Goal: Information Seeking & Learning: Learn about a topic

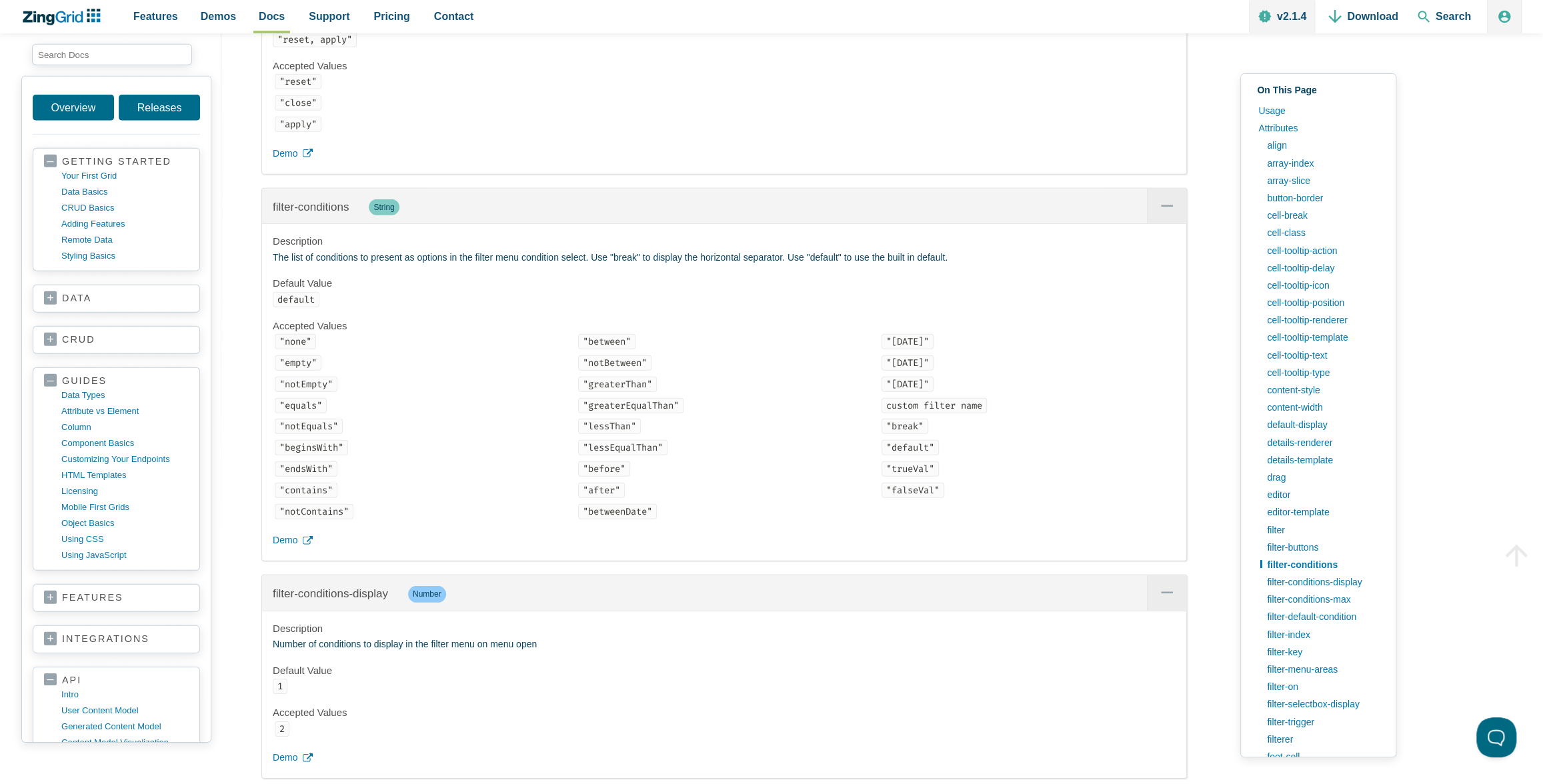
scroll to position [1203, 0]
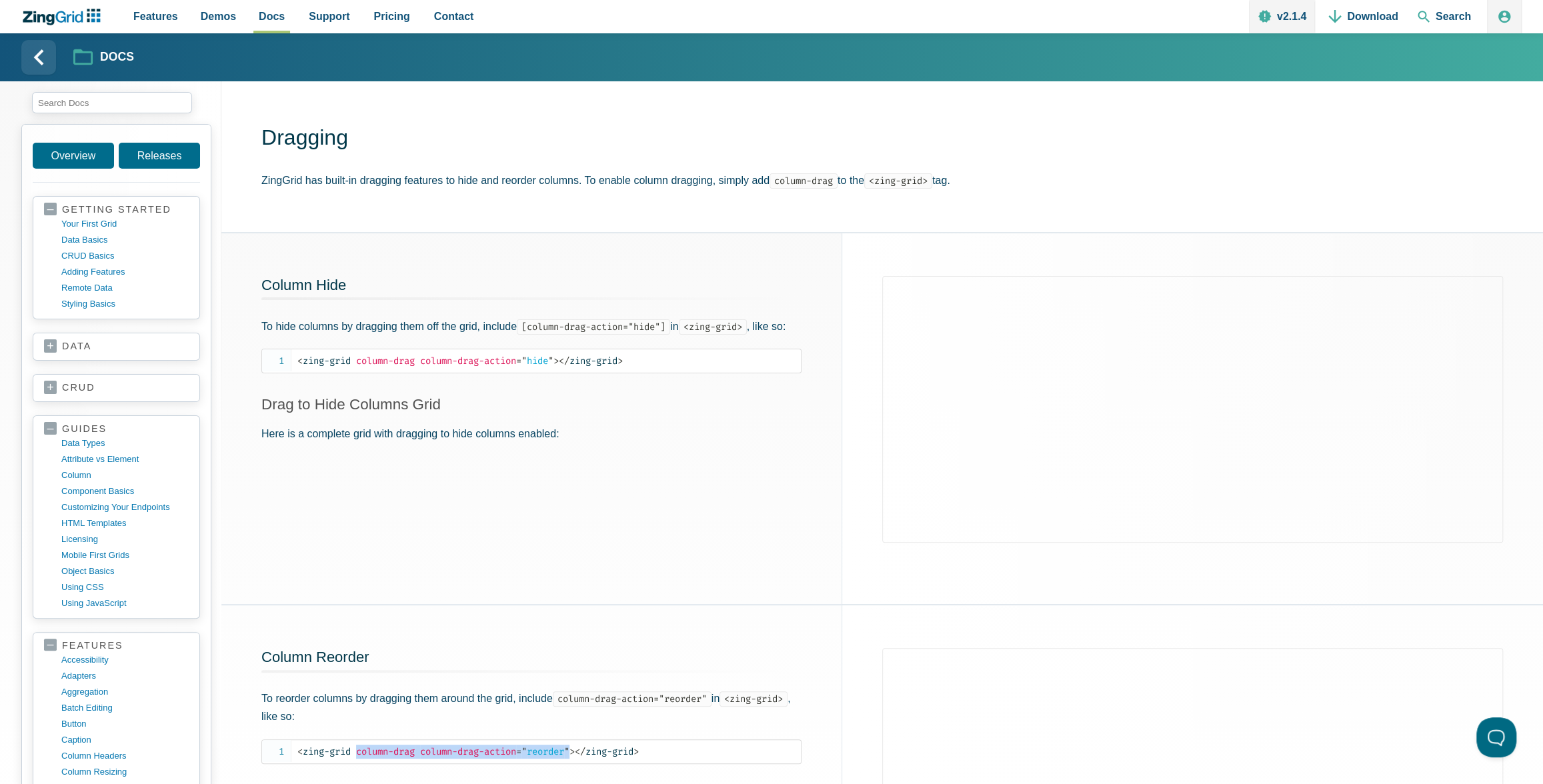
scroll to position [554, 0]
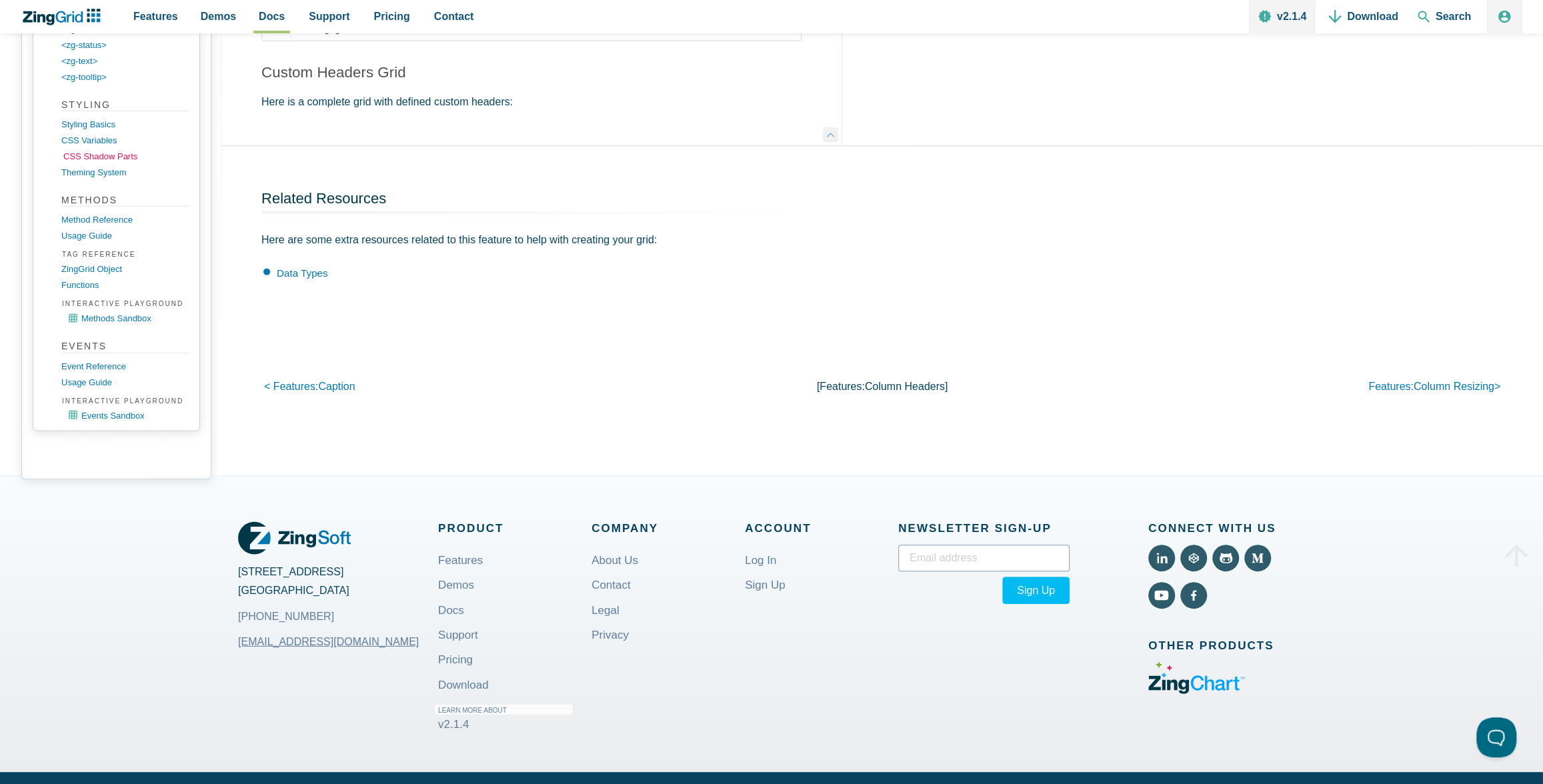
scroll to position [1975, 0]
click at [88, 150] on link "CSS shadow parts" at bounding box center [127, 158] width 127 height 16
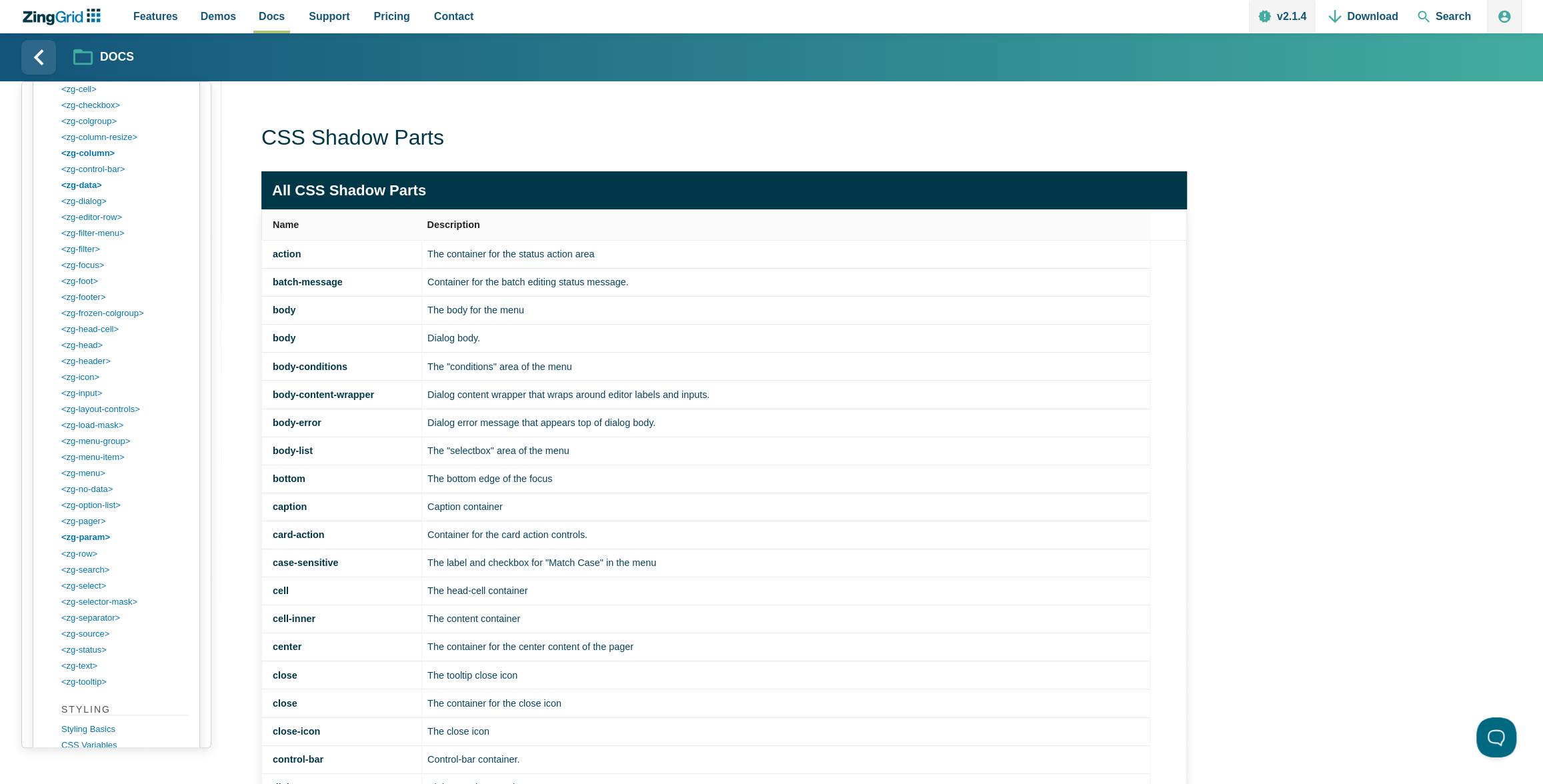
scroll to position [1644, 0]
click at [86, 737] on link "CSS Variables" at bounding box center [127, 745] width 127 height 16
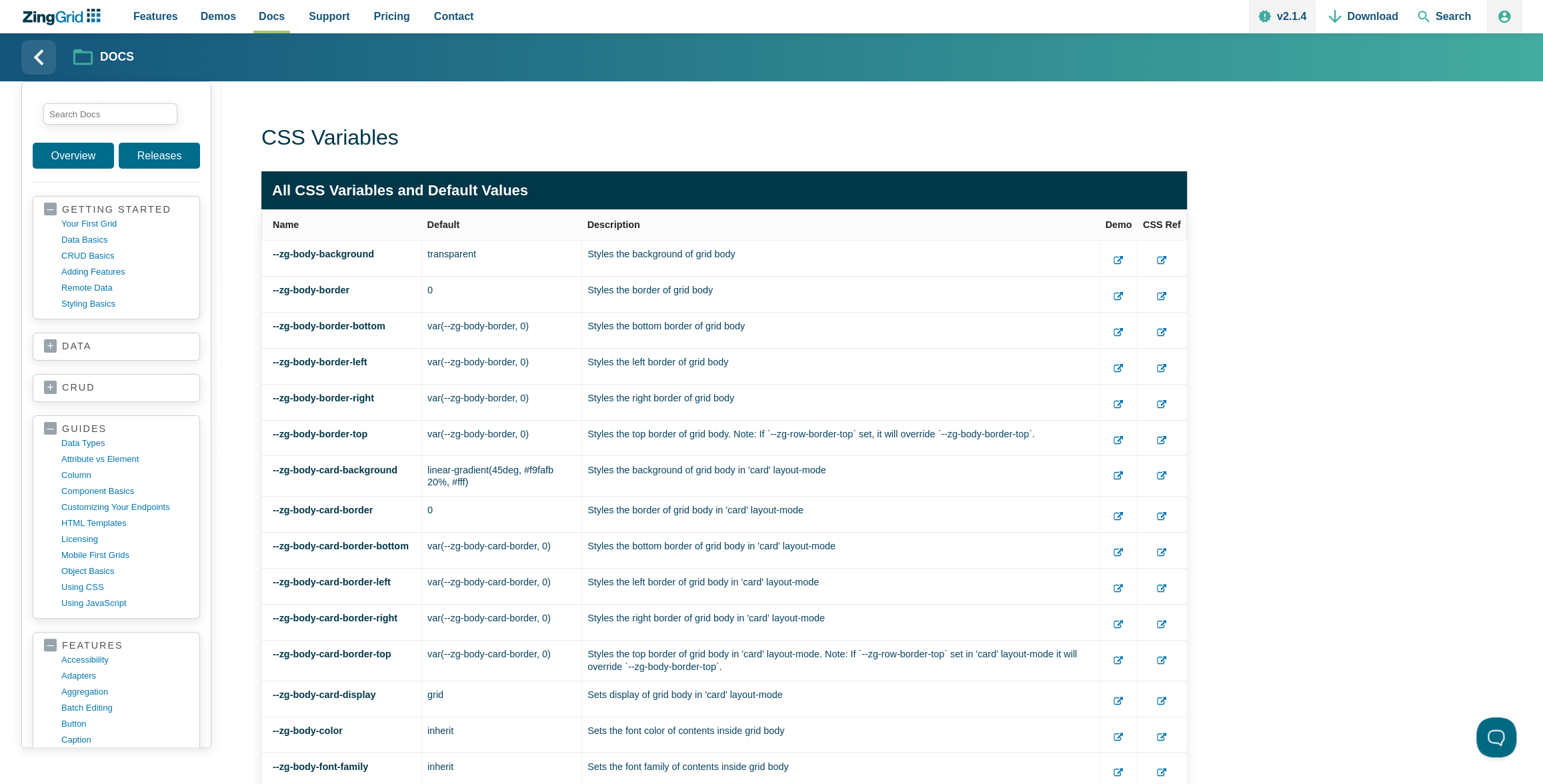
scroll to position [1997, 0]
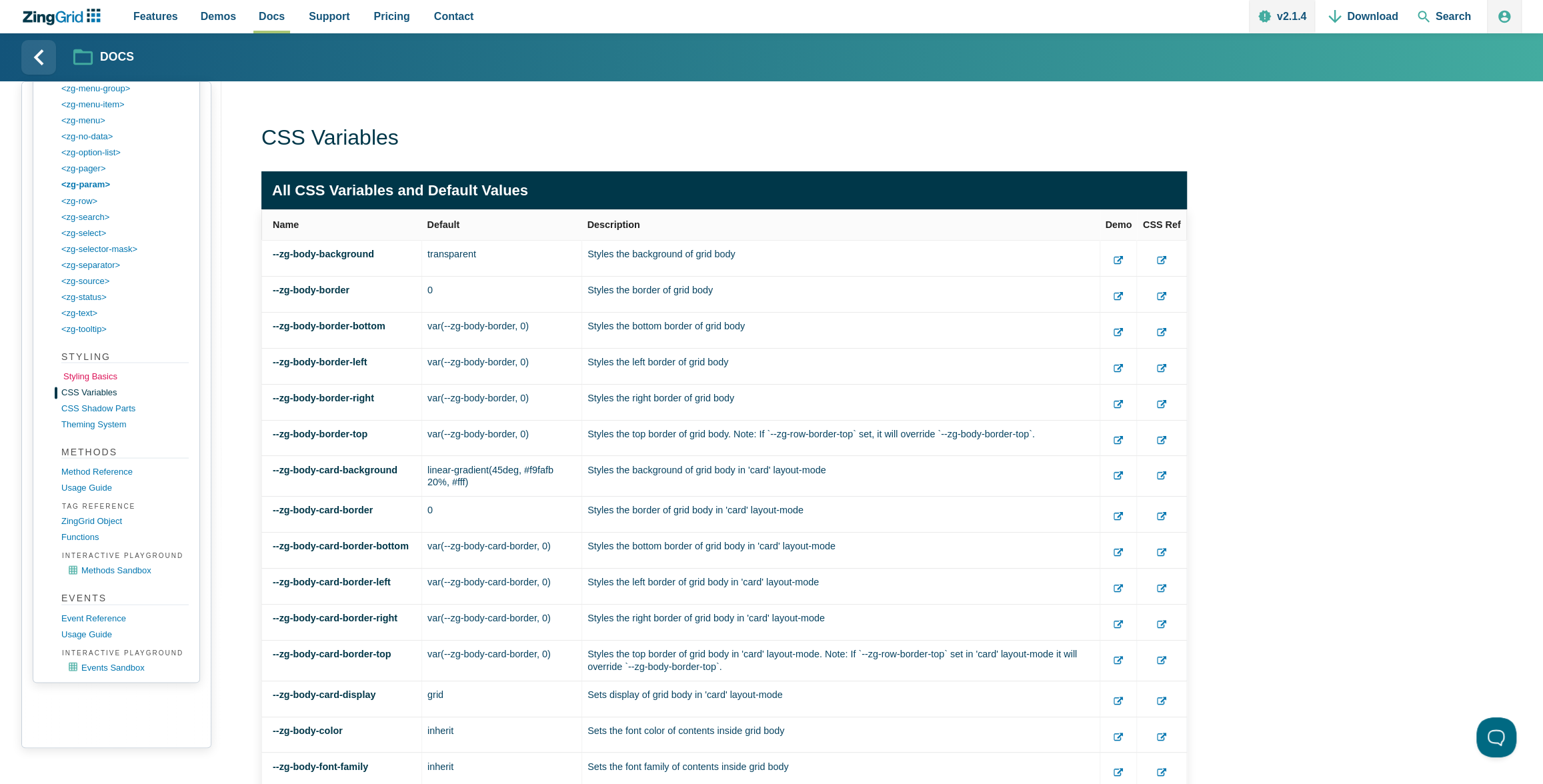
click at [102, 368] on link "Styling Basics" at bounding box center [127, 376] width 127 height 16
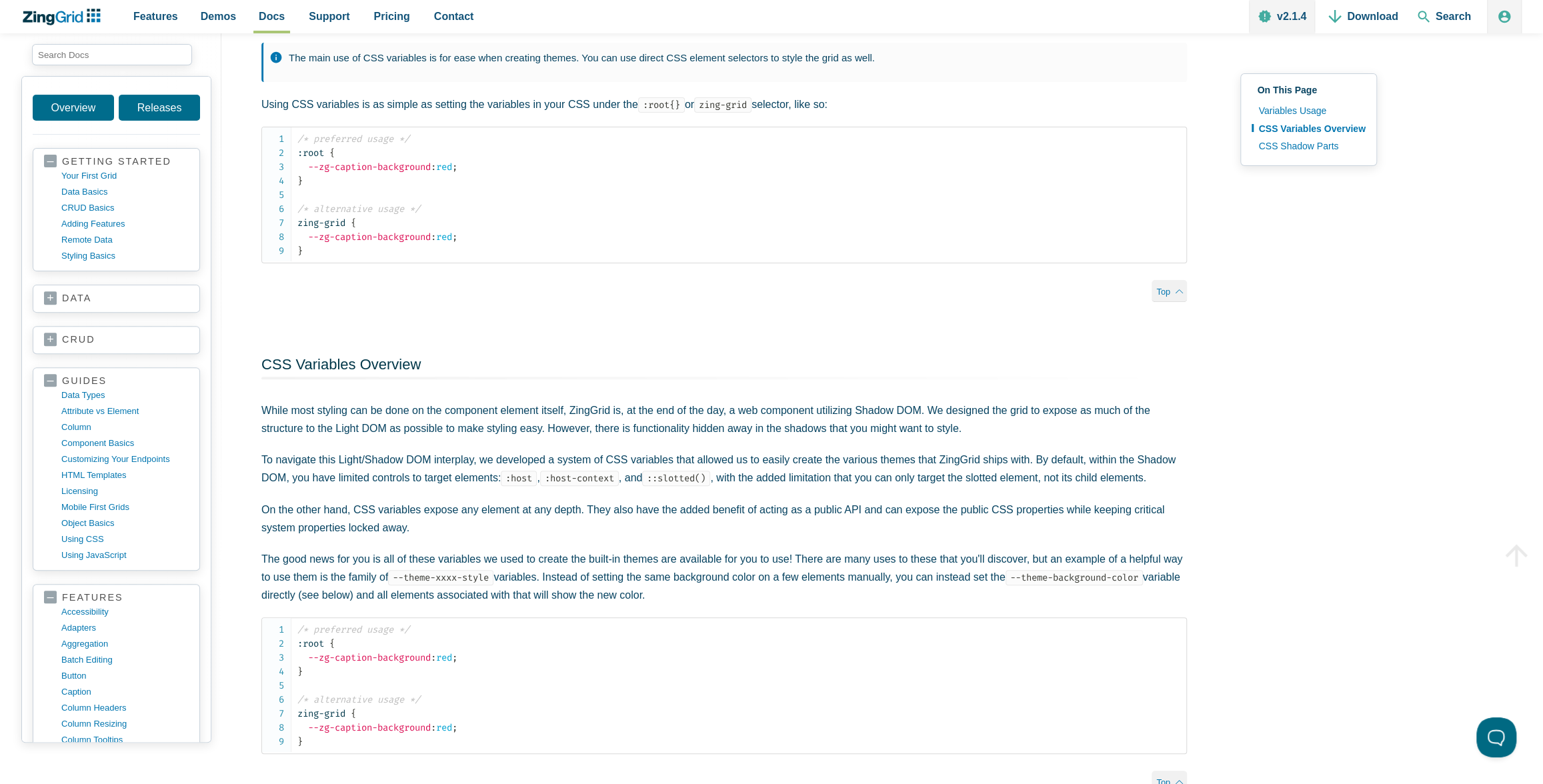
scroll to position [12, 0]
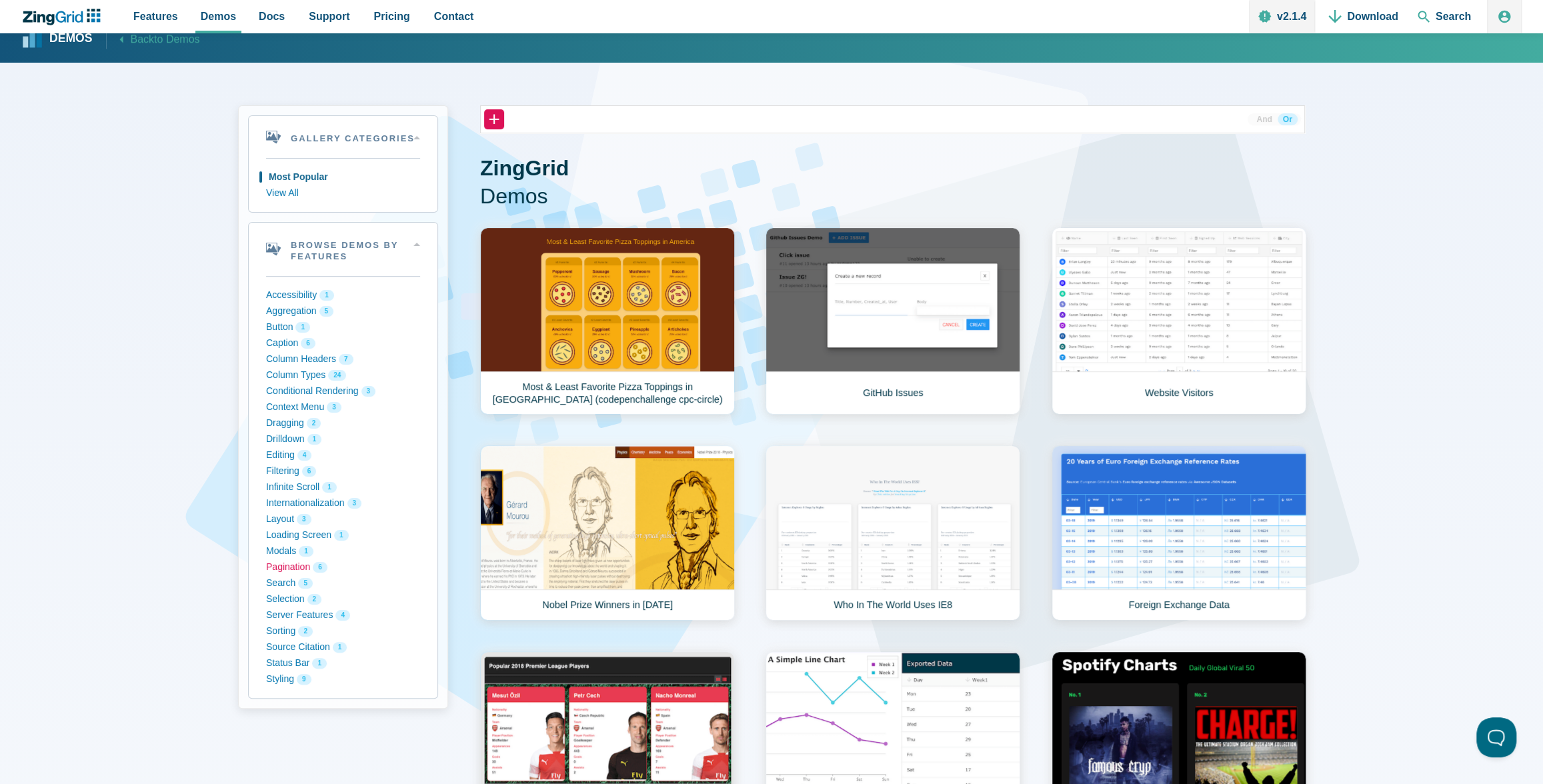
scroll to position [19, 0]
click at [279, 674] on button "Styling 9" at bounding box center [343, 678] width 154 height 16
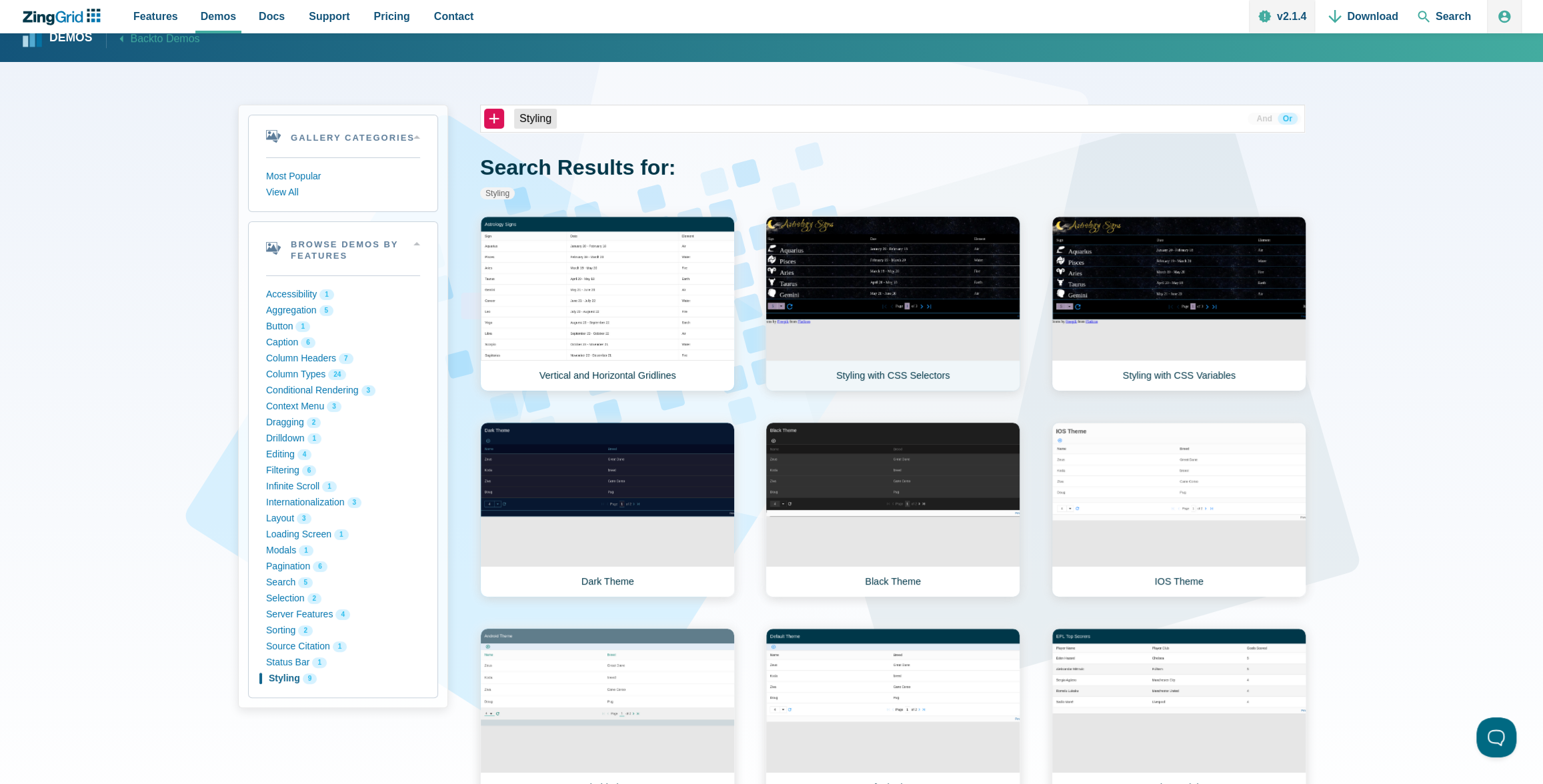
click at [904, 268] on link "Styling with CSS Selectors" at bounding box center [893, 304] width 254 height 176
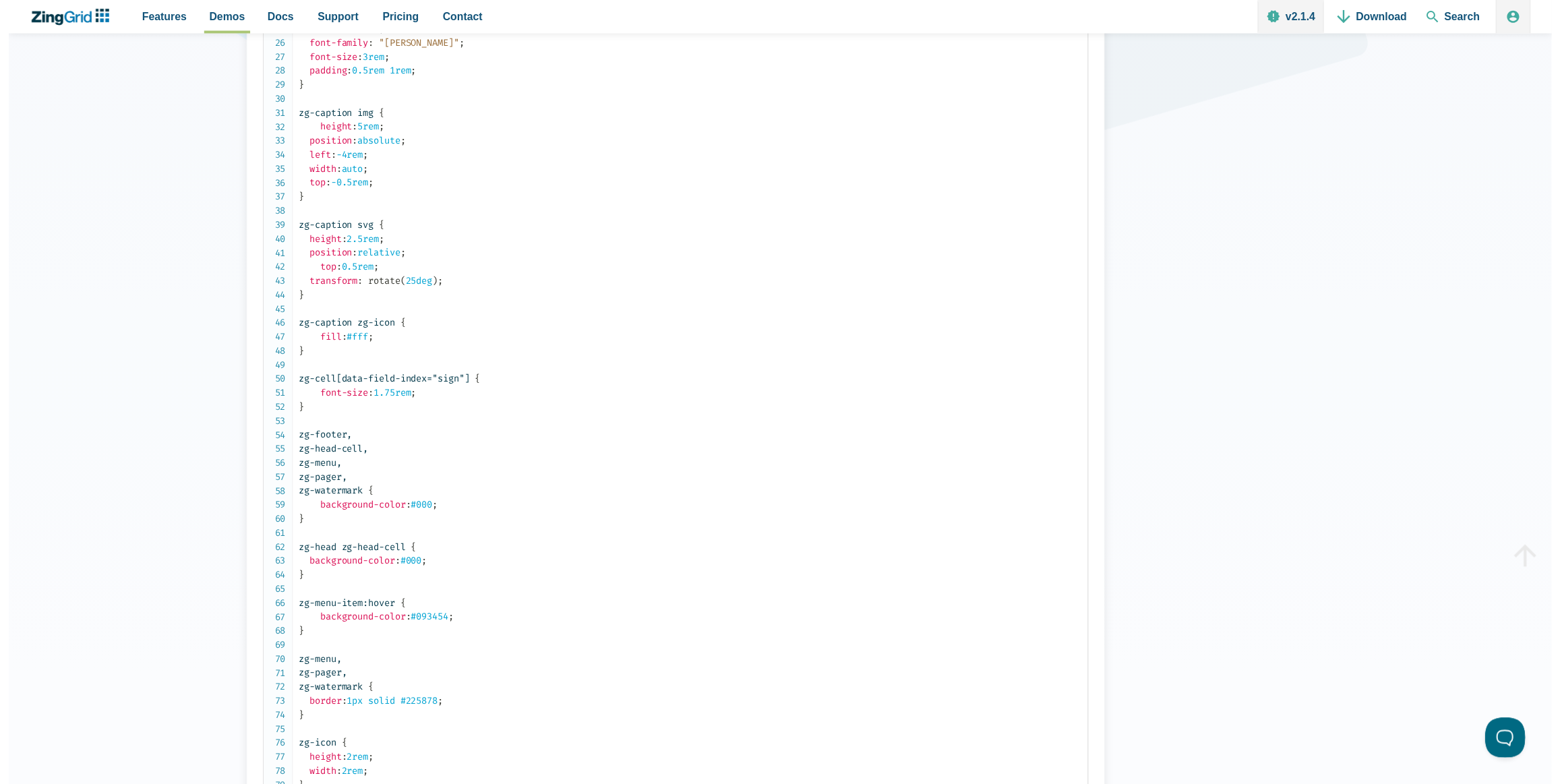
scroll to position [246, 0]
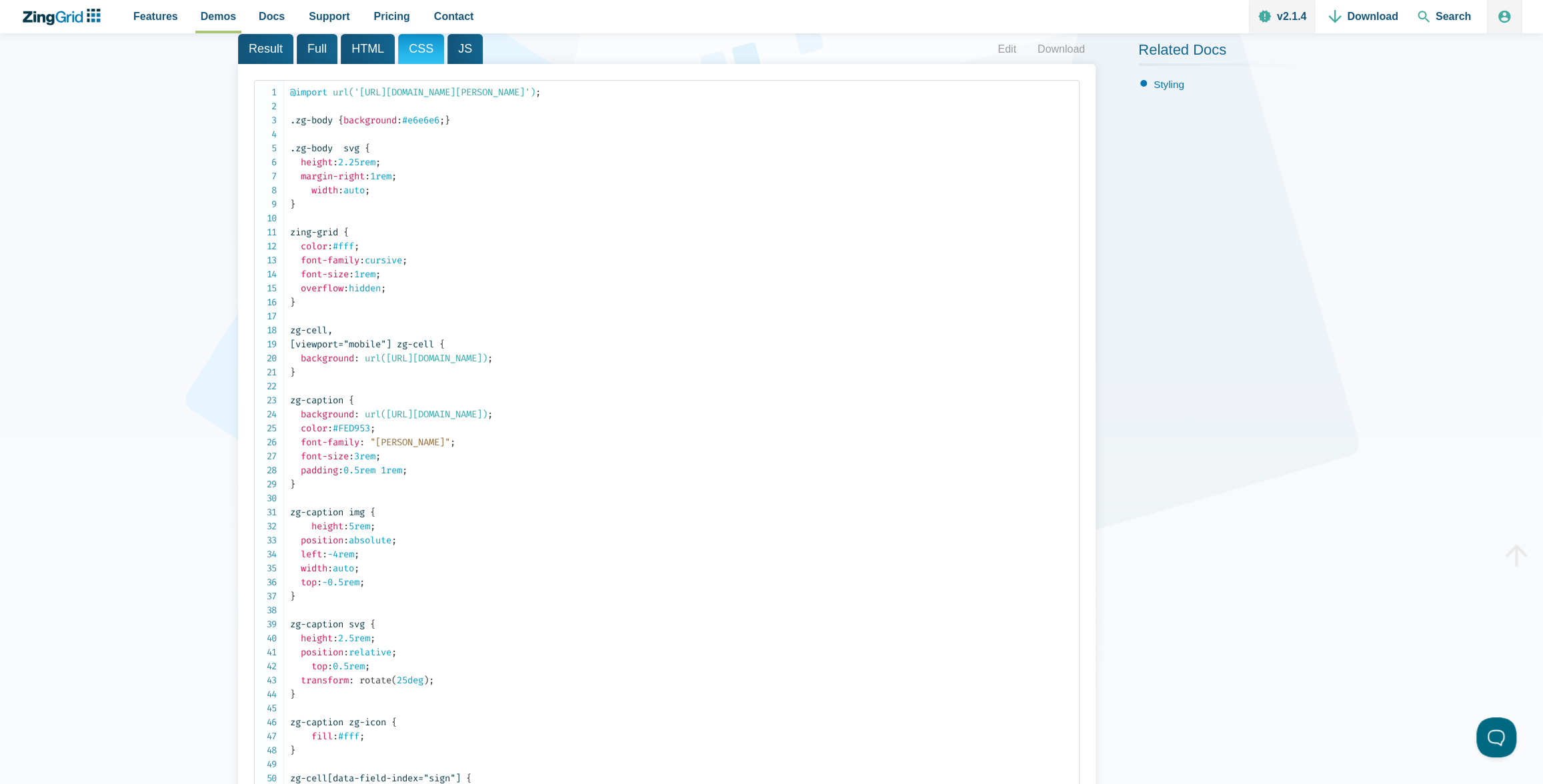
click at [365, 49] on span "HTML" at bounding box center [367, 49] width 54 height 30
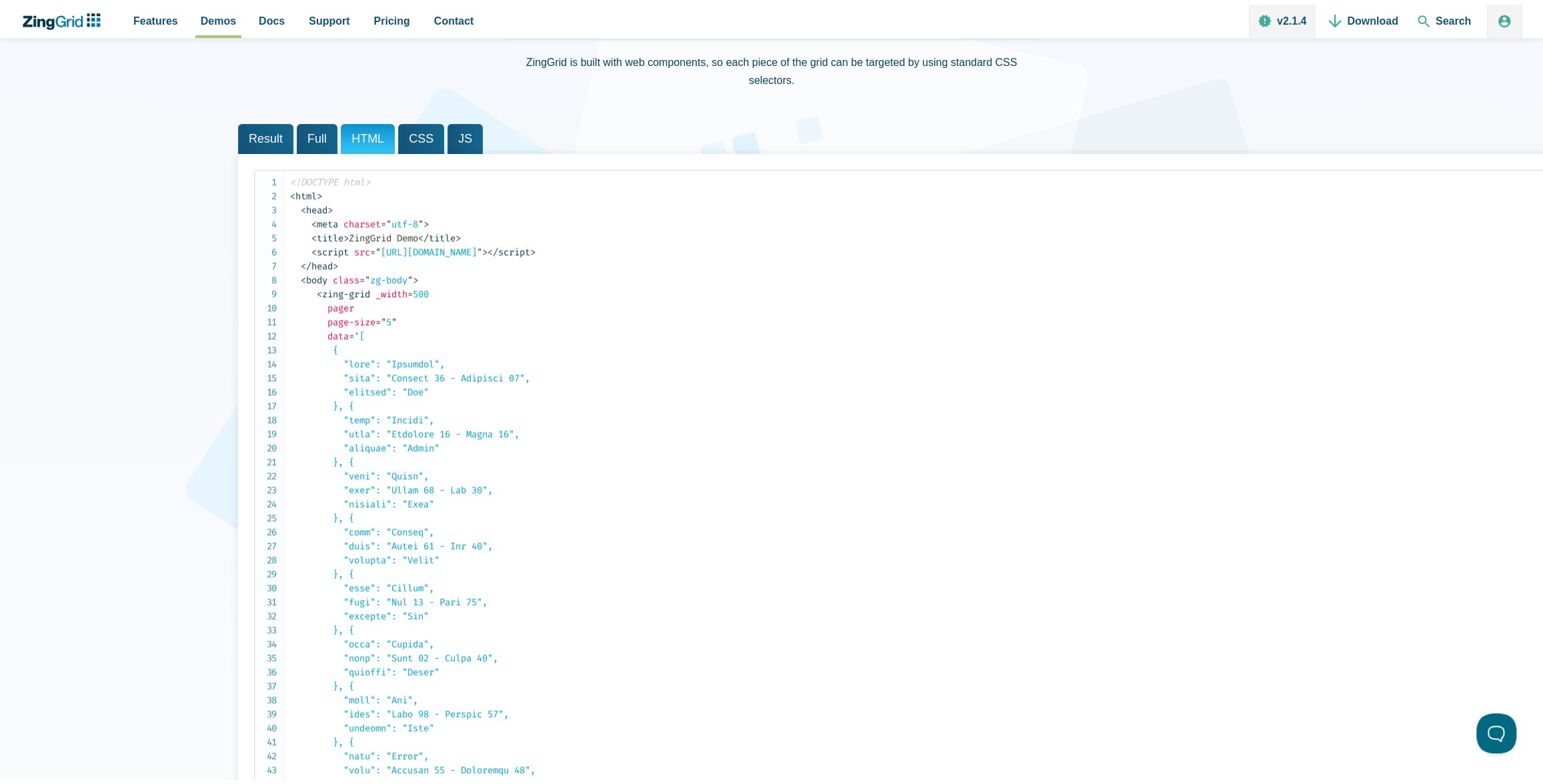
scroll to position [52, 0]
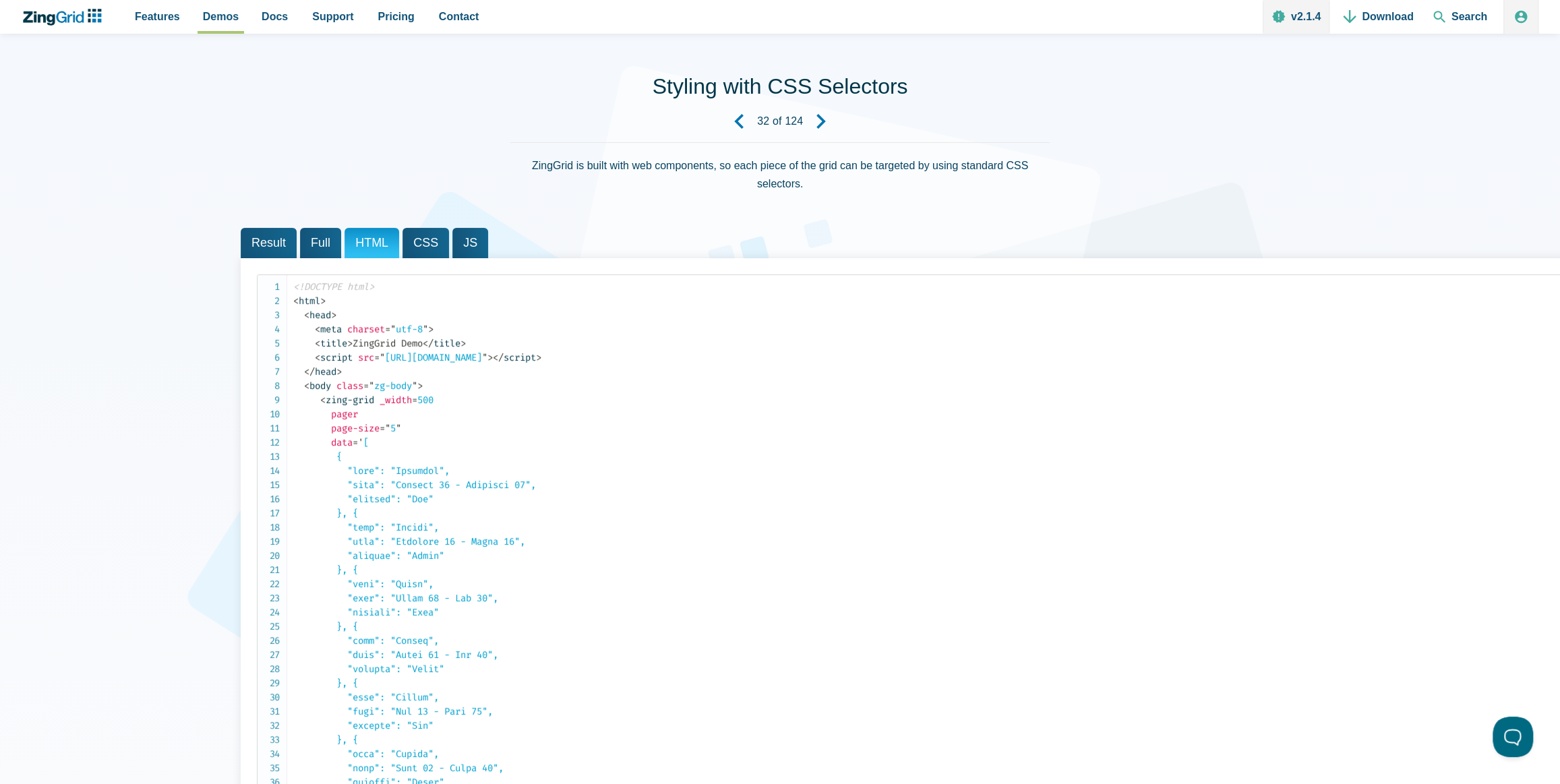
click at [314, 238] on span "Full" at bounding box center [321, 243] width 41 height 30
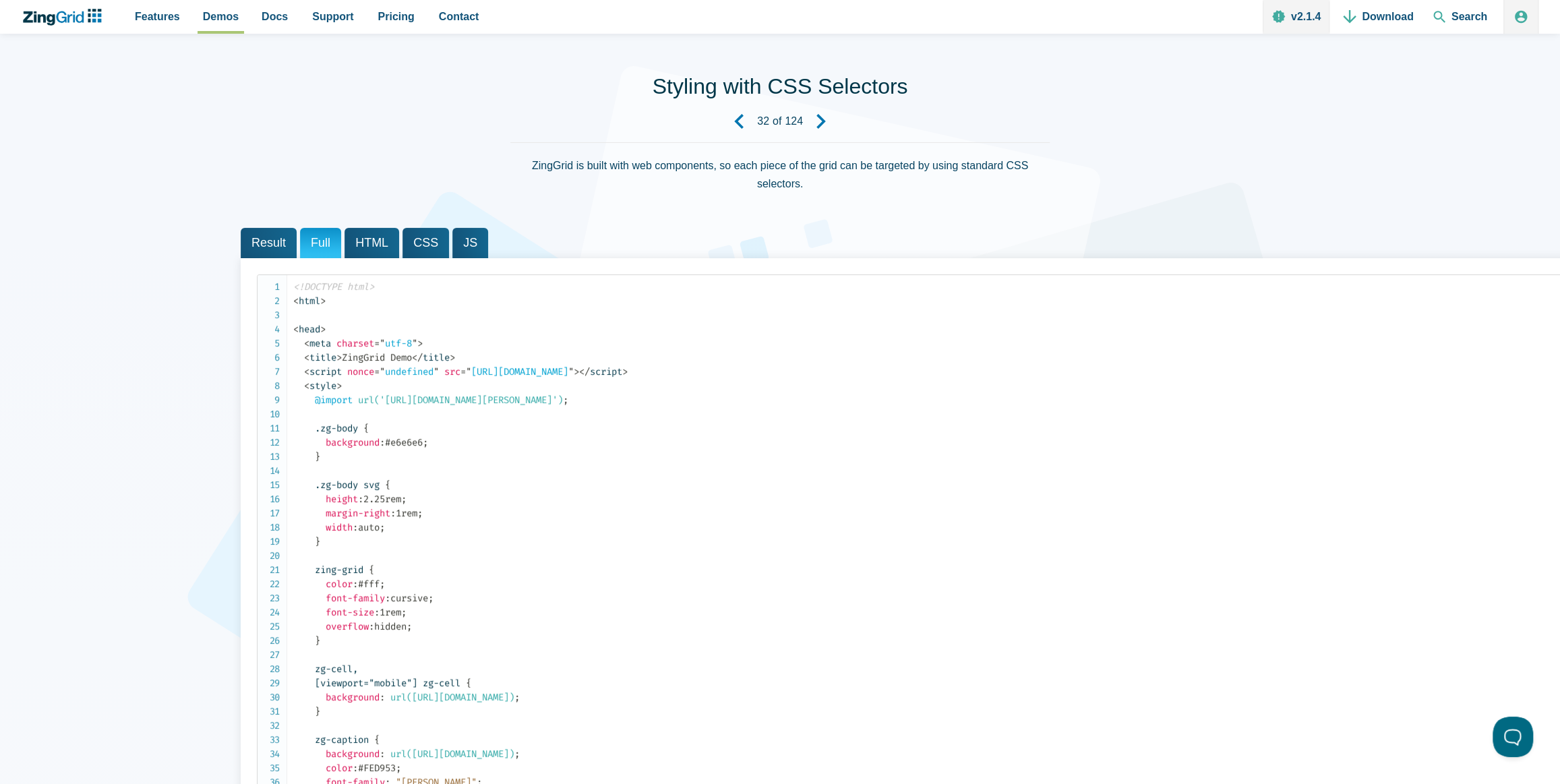
click at [268, 243] on span "Result" at bounding box center [268, 243] width 56 height 30
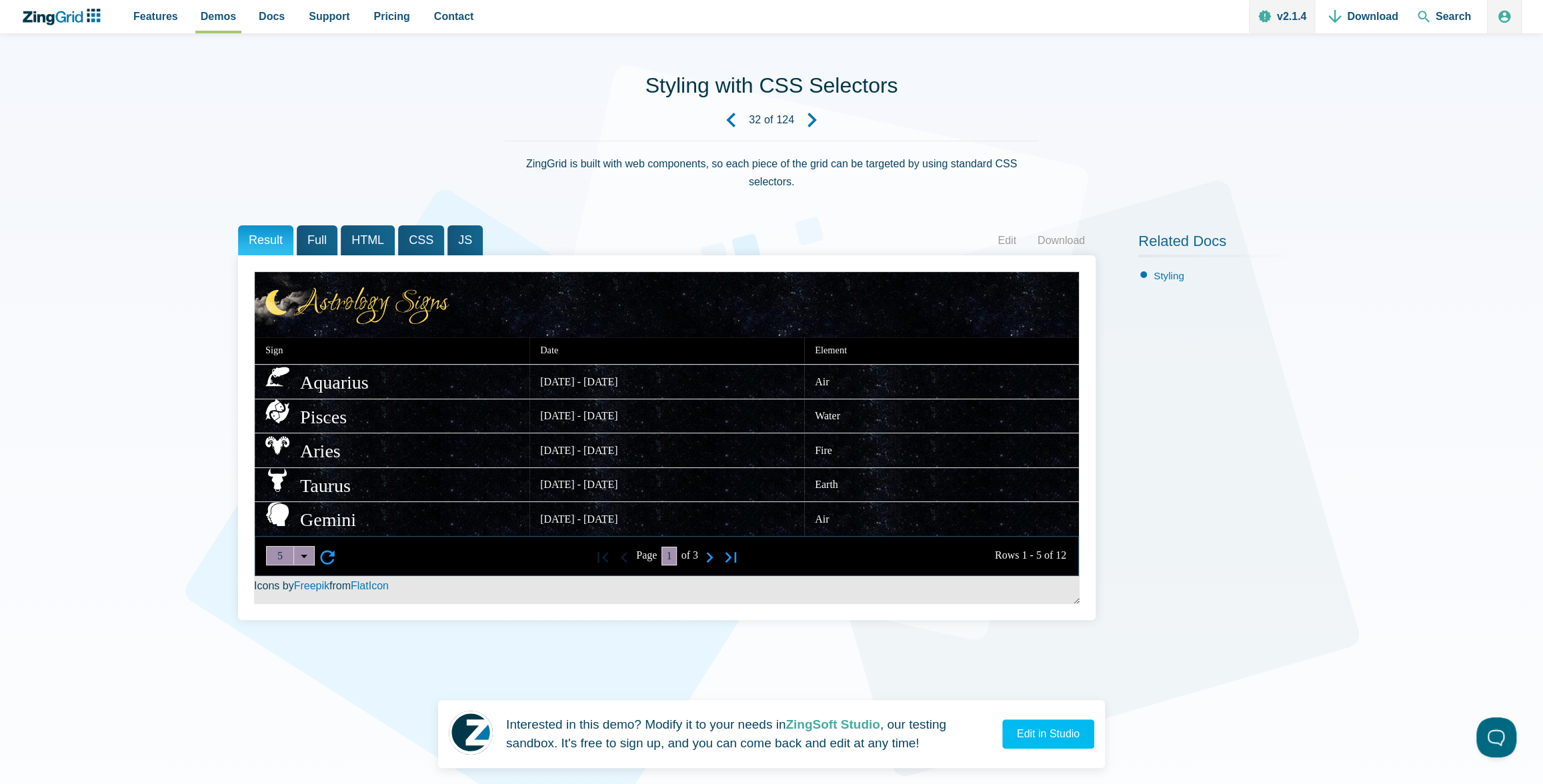
click at [814, 121] on icon "Next Demo" at bounding box center [812, 120] width 15 height 15
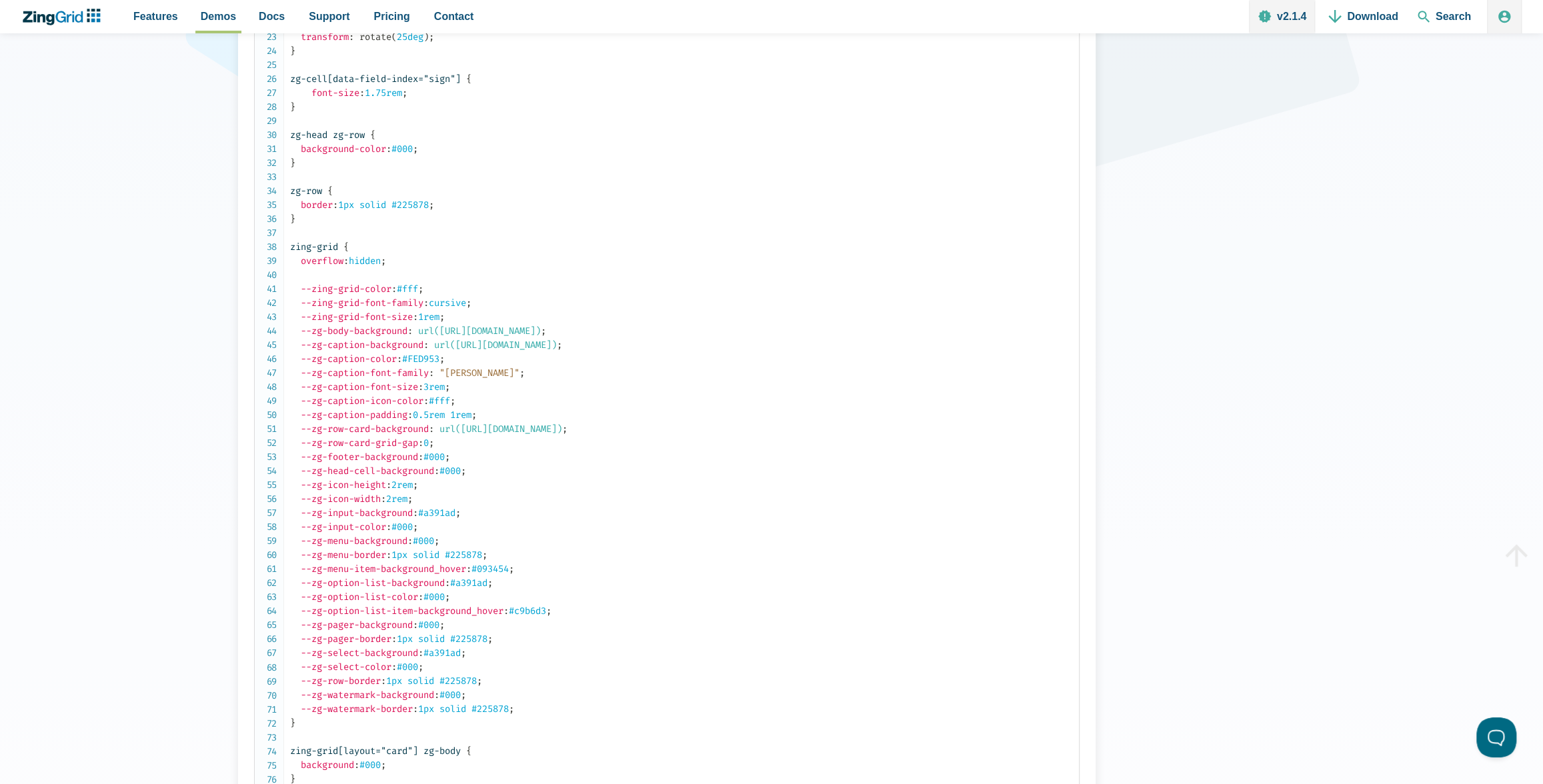
scroll to position [607, 0]
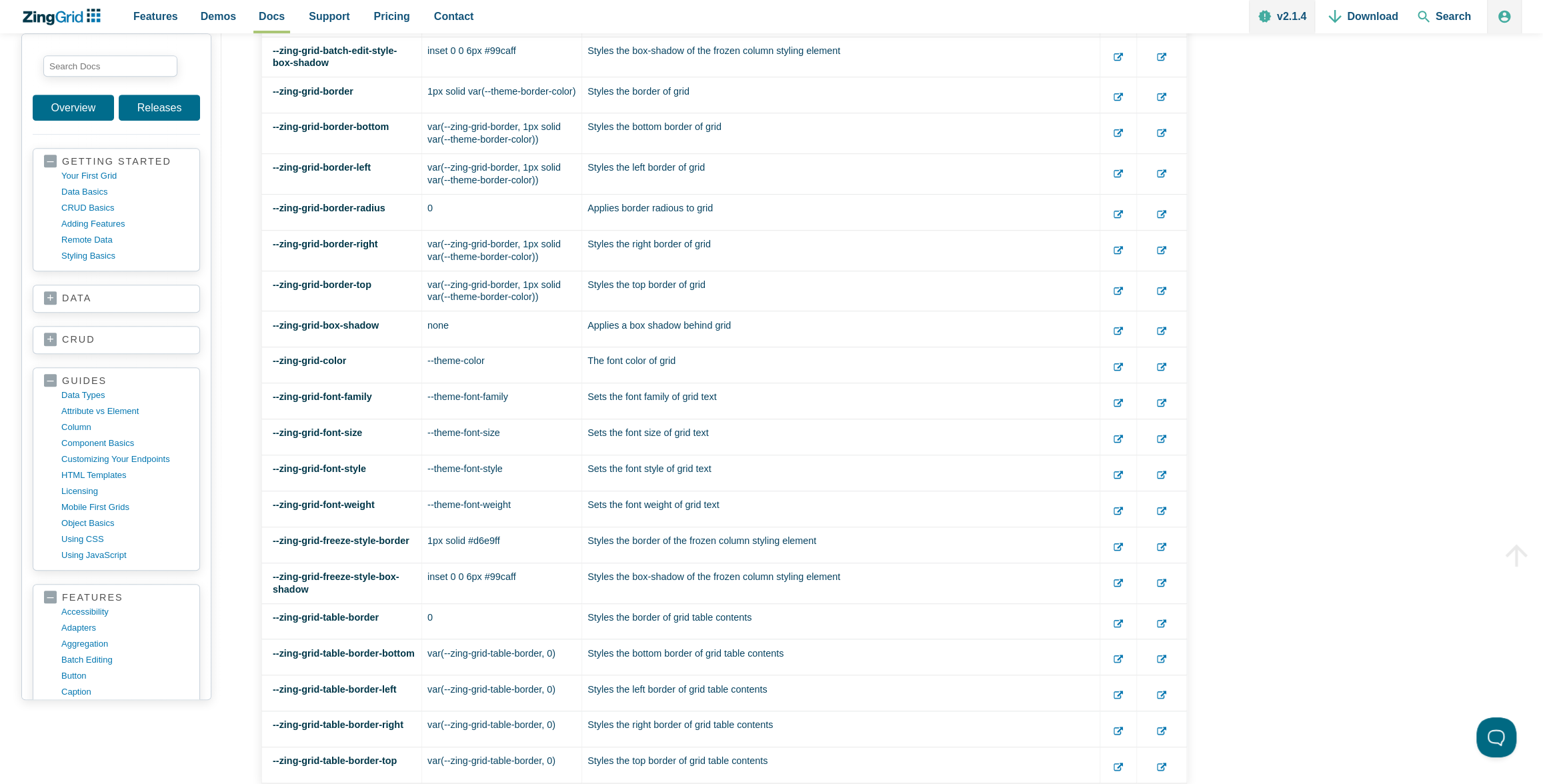
scroll to position [30112, 0]
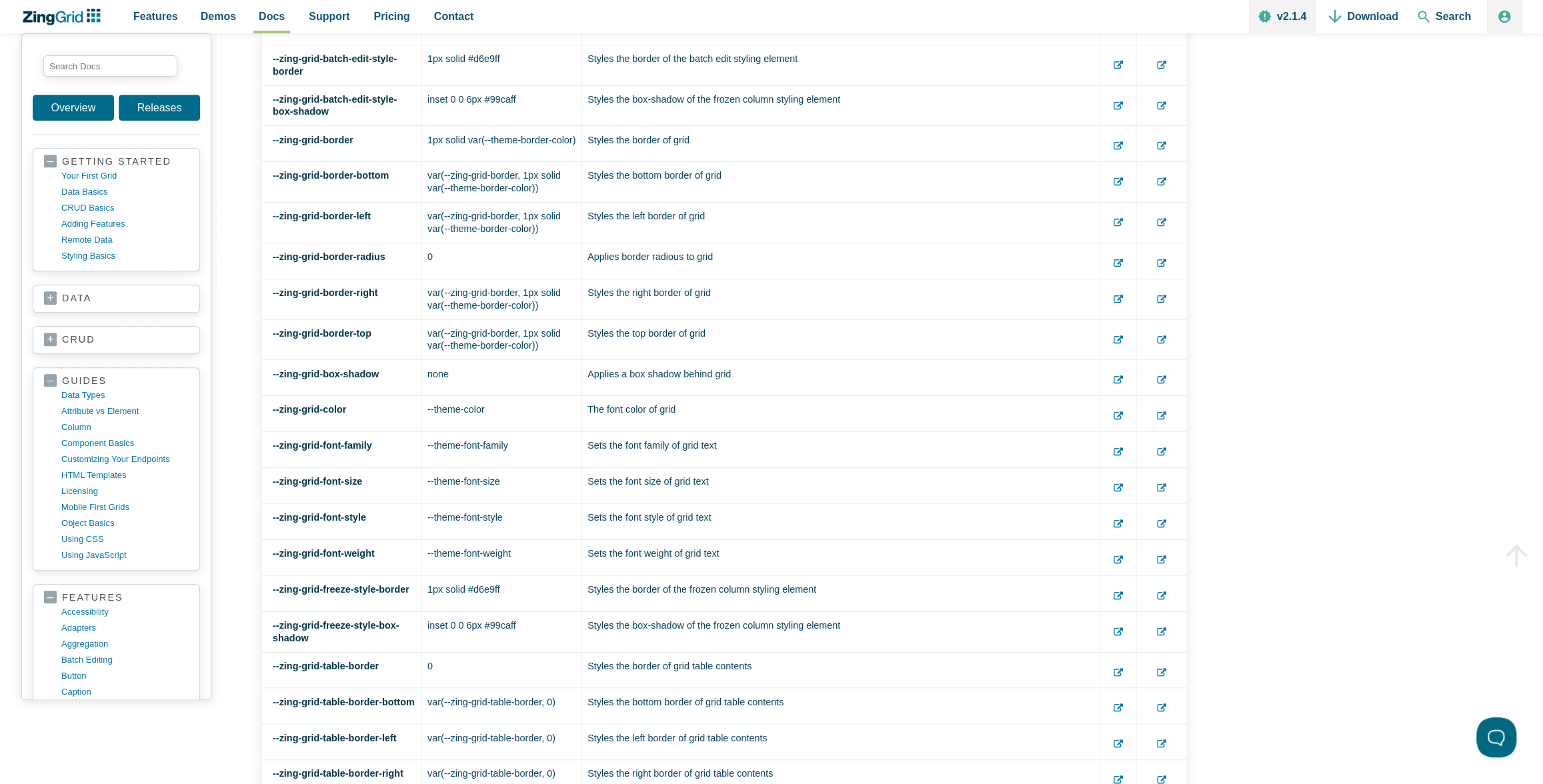
click at [1123, 600] on icon "App Content" at bounding box center [1118, 596] width 10 height 10
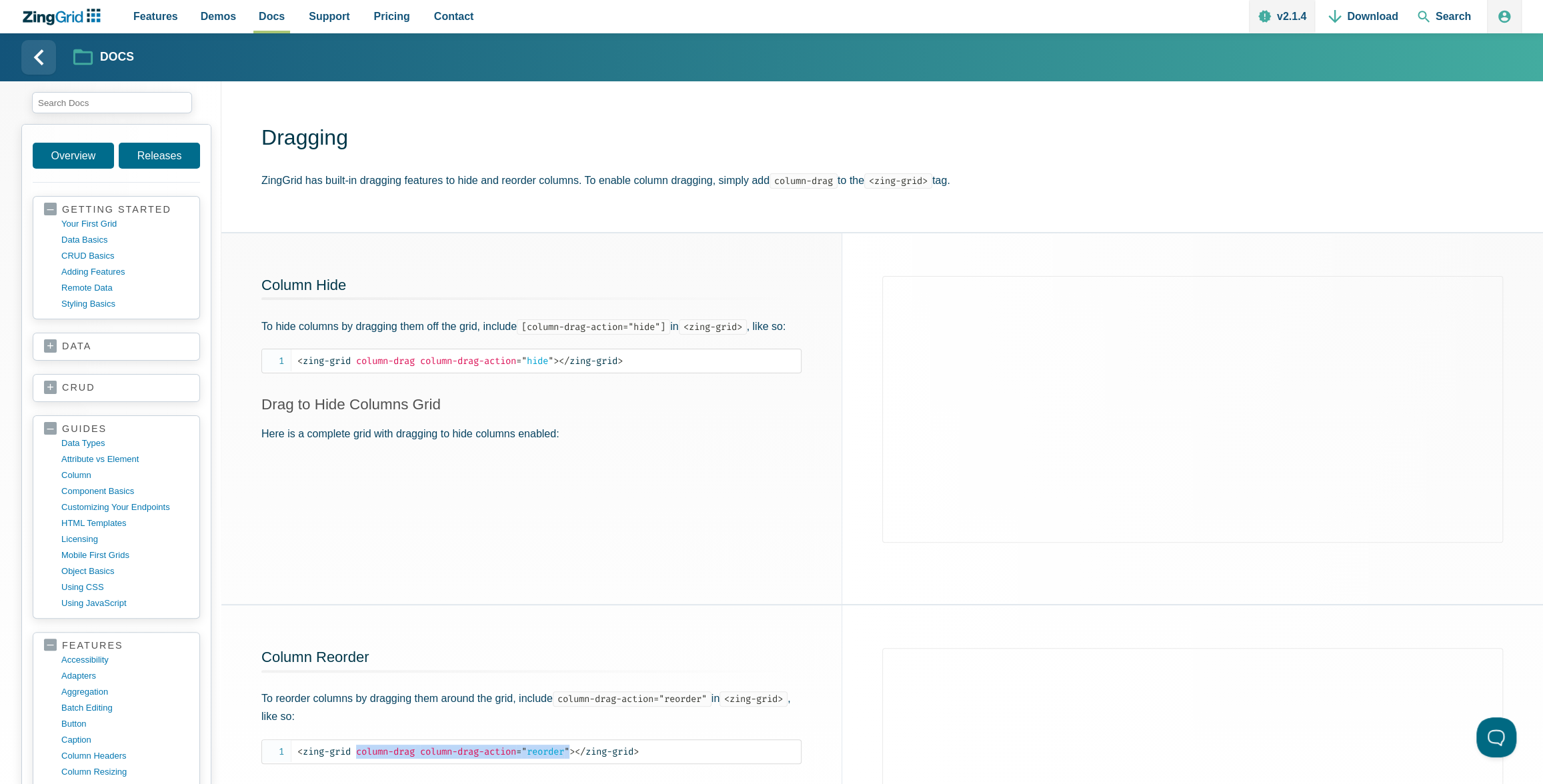
scroll to position [554, 0]
